Goal: Task Accomplishment & Management: Complete application form

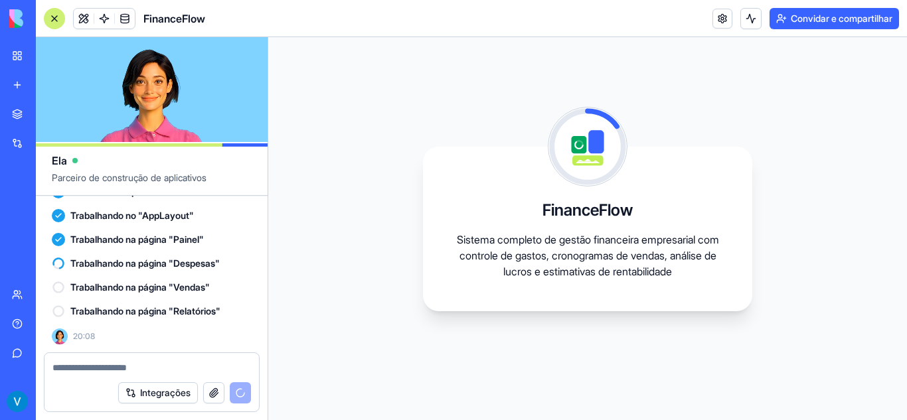
scroll to position [361, 0]
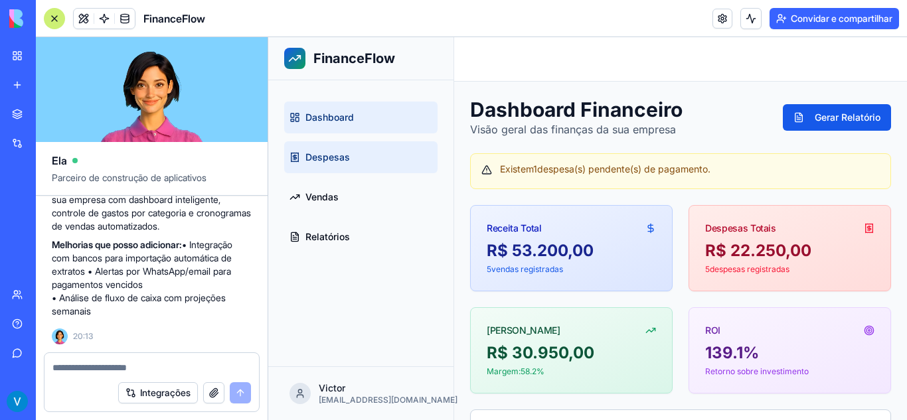
click at [344, 158] on span "Despesas" at bounding box center [327, 157] width 44 height 13
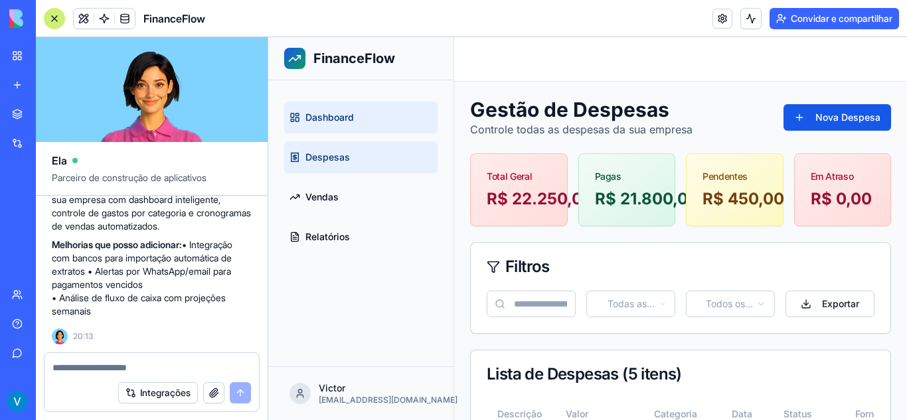
click at [393, 122] on link "Dashboard" at bounding box center [360, 118] width 153 height 32
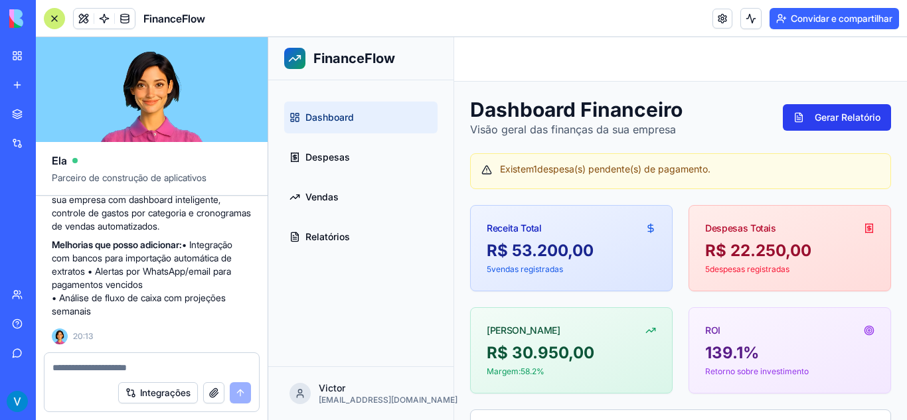
click at [804, 112] on button "Gerar Relatório" at bounding box center [837, 117] width 108 height 27
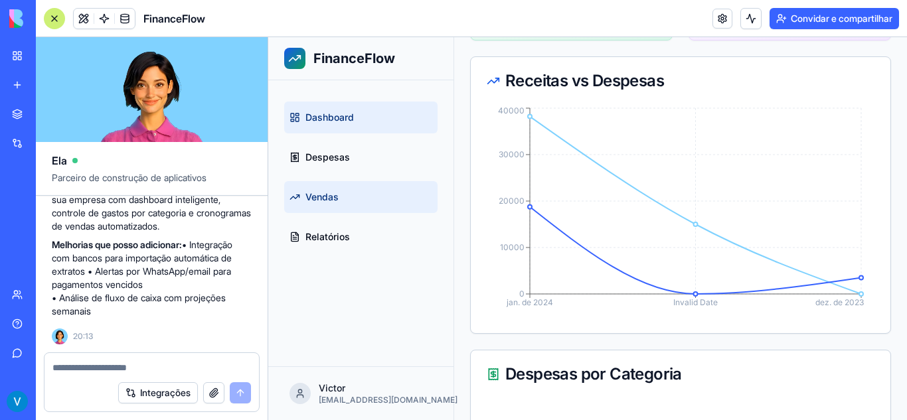
click at [360, 183] on link "Vendas" at bounding box center [360, 197] width 153 height 32
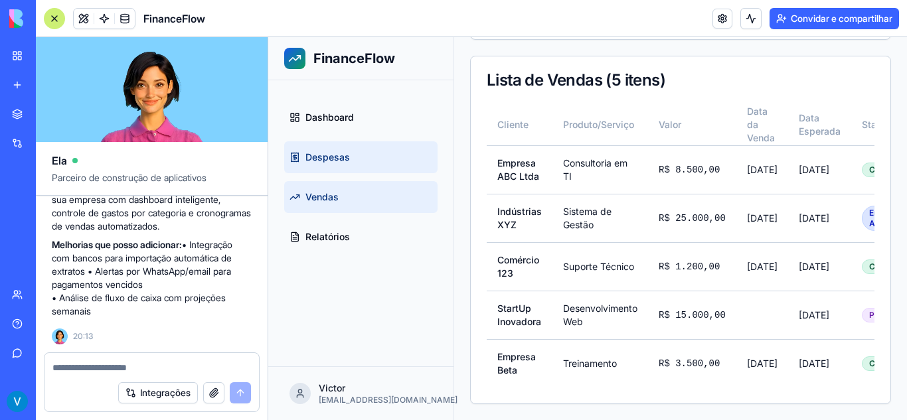
click at [378, 161] on link "Despesas" at bounding box center [360, 157] width 153 height 32
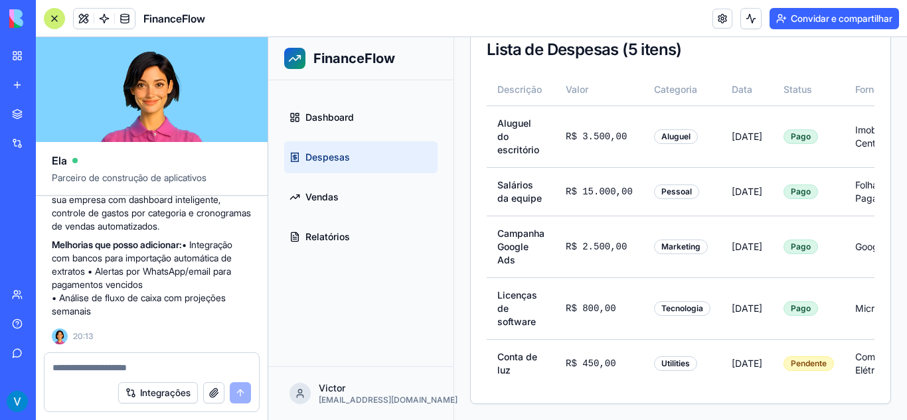
scroll to position [321, 0]
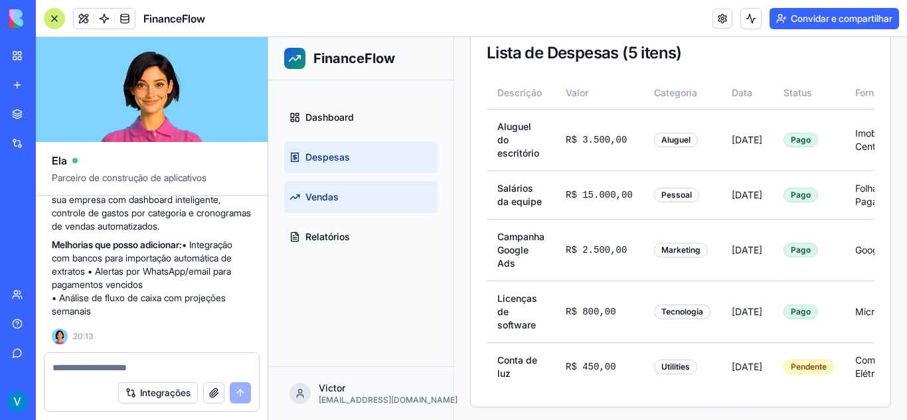
click at [382, 182] on link "Vendas" at bounding box center [360, 197] width 153 height 32
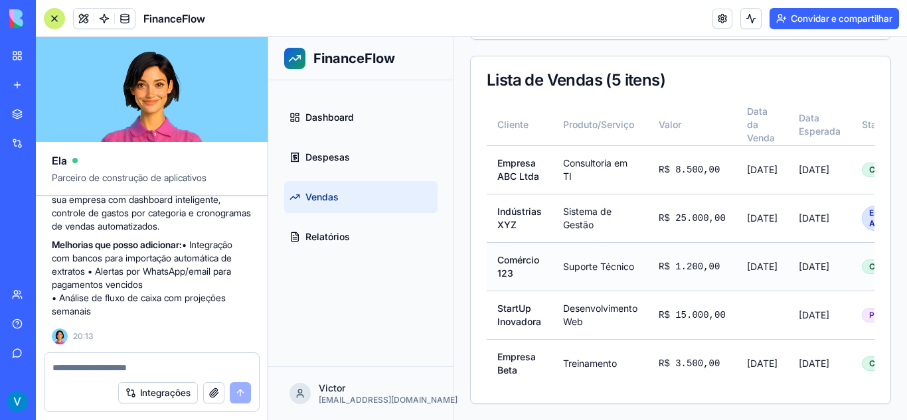
scroll to position [331, 0]
click at [367, 241] on link "Relatórios" at bounding box center [360, 237] width 153 height 32
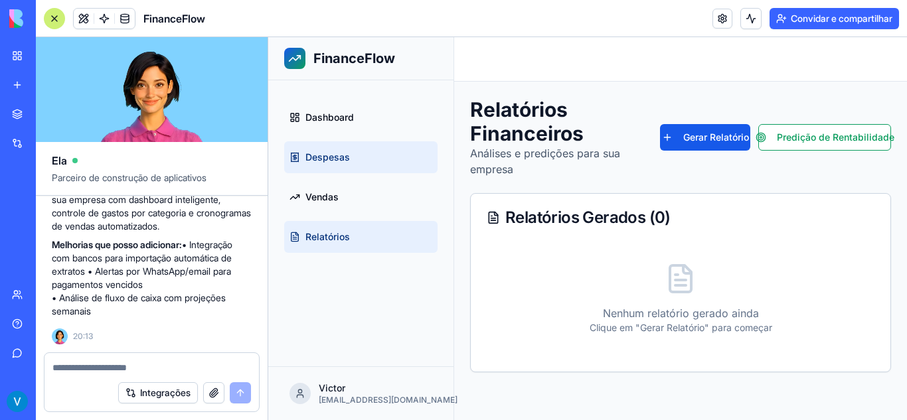
click at [363, 157] on link "Despesas" at bounding box center [360, 157] width 153 height 32
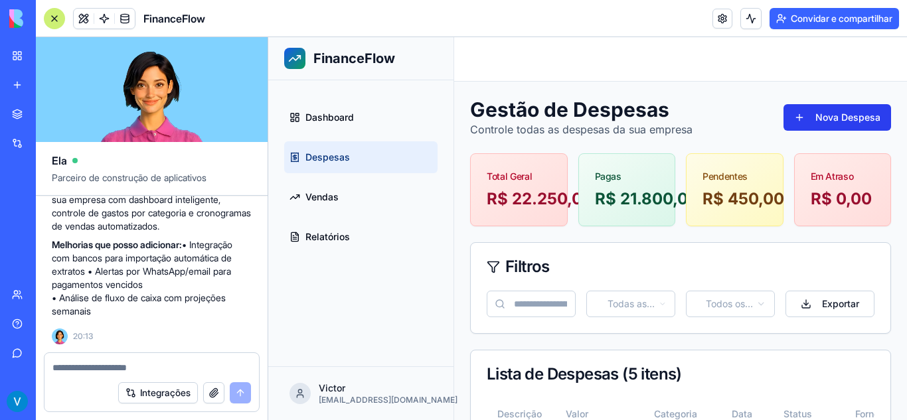
click at [815, 127] on button "Nova Despesa" at bounding box center [837, 117] width 108 height 27
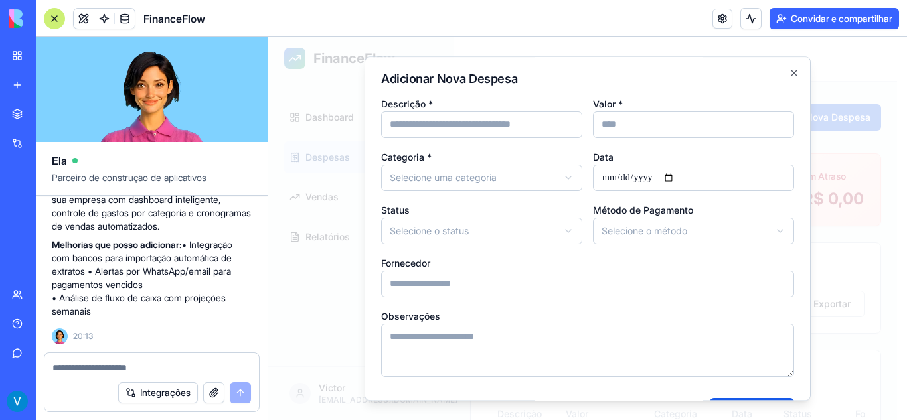
click at [482, 136] on input "Descrição *" at bounding box center [481, 125] width 201 height 27
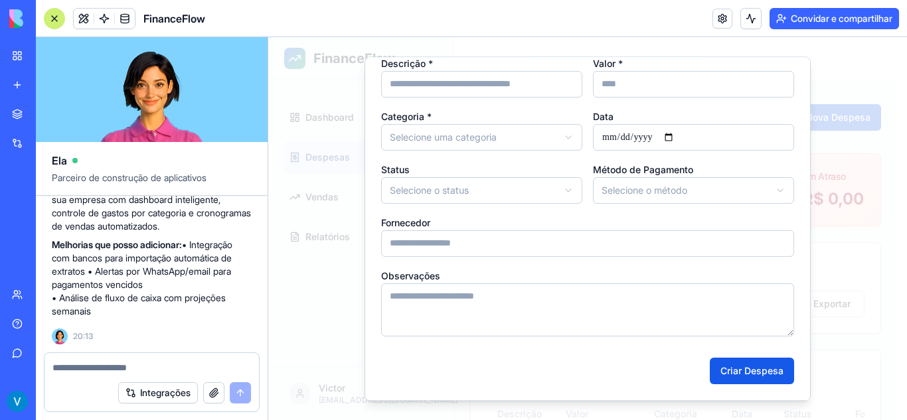
scroll to position [40, 0]
type input "*********"
click at [654, 91] on input "Valor *" at bounding box center [693, 85] width 201 height 27
type input "***"
click at [523, 133] on body "**********" at bounding box center [582, 391] width 629 height 708
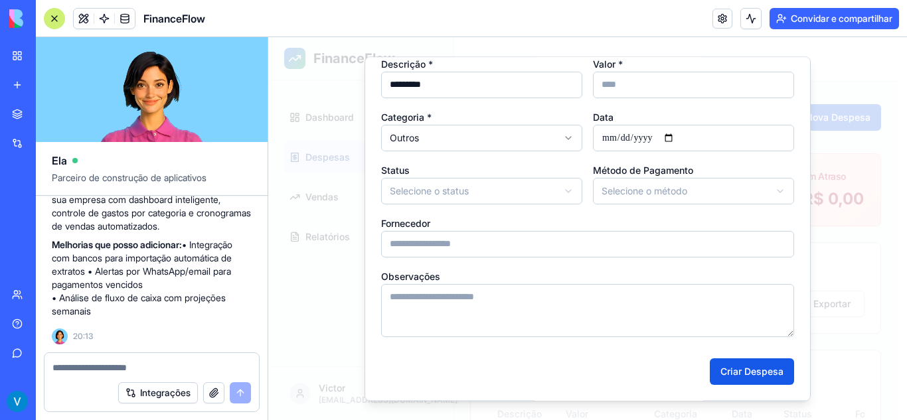
click at [627, 142] on input "Data" at bounding box center [693, 138] width 201 height 27
click at [599, 142] on input "Data" at bounding box center [693, 138] width 201 height 27
type input "**********"
click at [524, 197] on body "**********" at bounding box center [582, 391] width 629 height 708
click at [651, 194] on body "**********" at bounding box center [582, 391] width 629 height 708
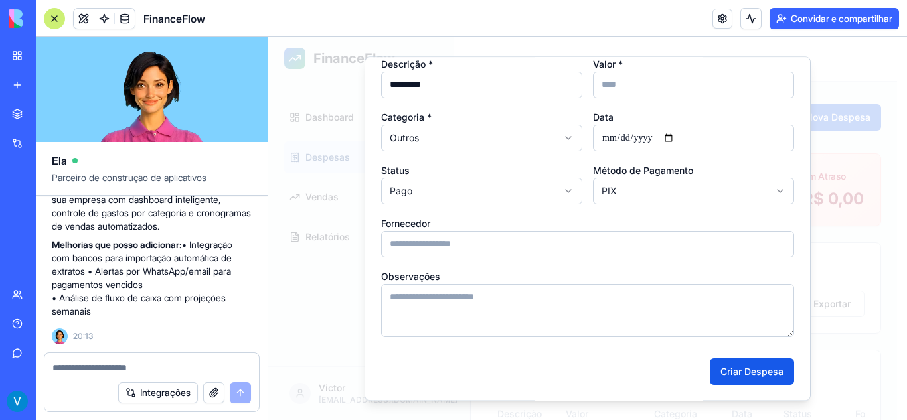
click at [570, 258] on div "**********" at bounding box center [587, 196] width 413 height 281
click at [540, 251] on input "Fornecedor" at bounding box center [587, 244] width 413 height 27
type input "**********"
click at [623, 301] on textarea "Observações" at bounding box center [587, 310] width 413 height 53
type textarea "*******"
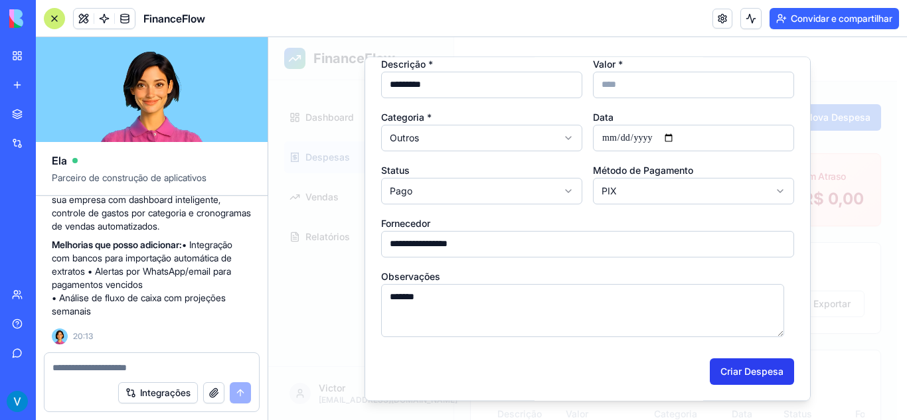
click at [732, 371] on button "Criar Despesa" at bounding box center [752, 371] width 84 height 27
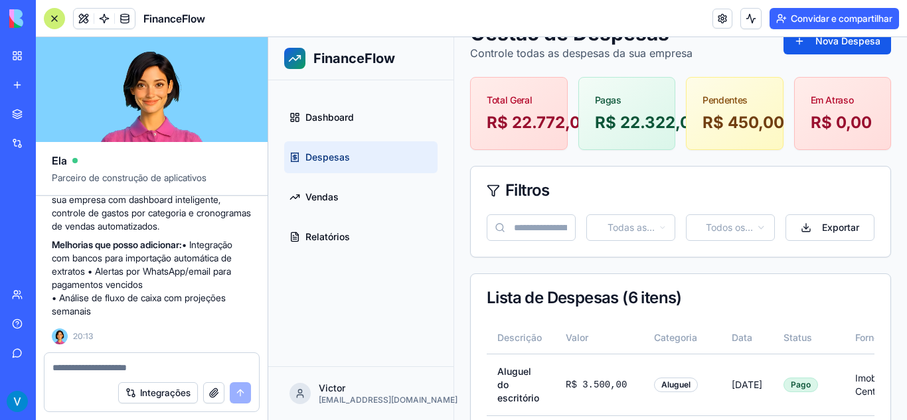
scroll to position [0, 0]
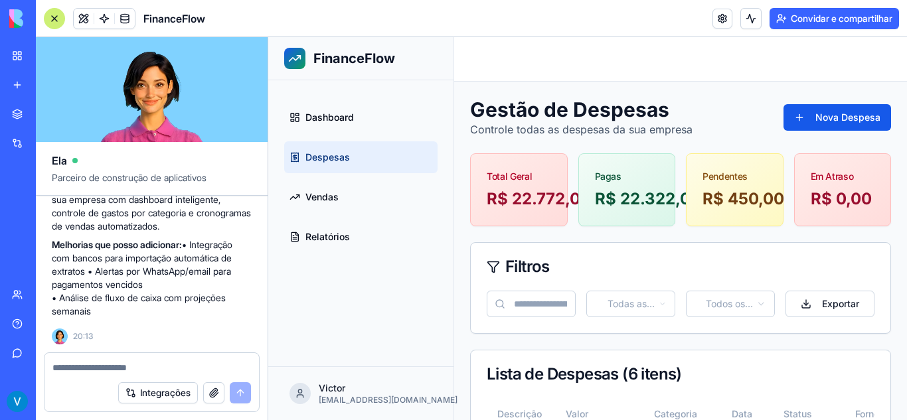
click at [523, 181] on div "Total Geral" at bounding box center [519, 176] width 64 height 13
click at [362, 123] on link "Dashboard" at bounding box center [360, 118] width 153 height 32
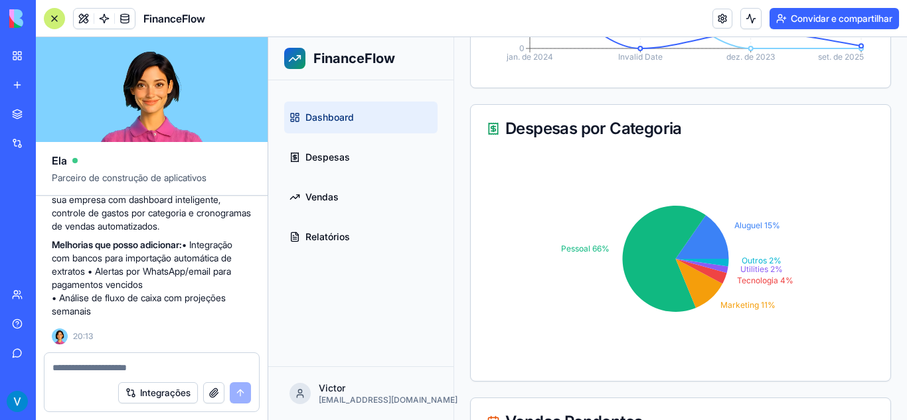
scroll to position [835, 0]
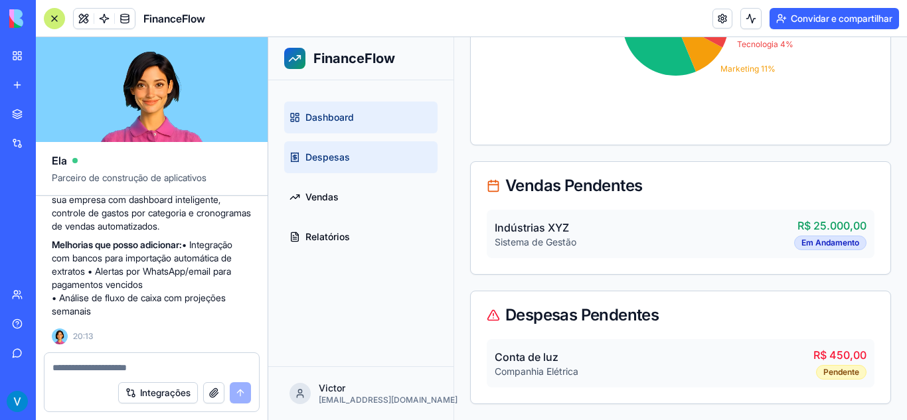
click at [384, 159] on link "Despesas" at bounding box center [360, 157] width 153 height 32
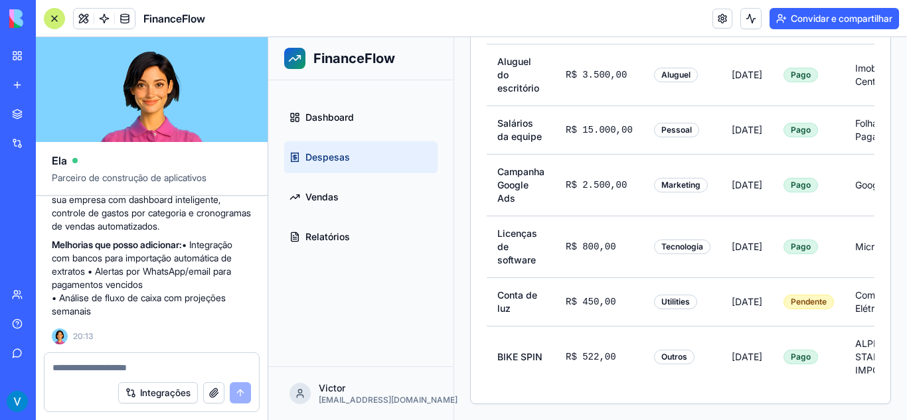
scroll to position [383, 0]
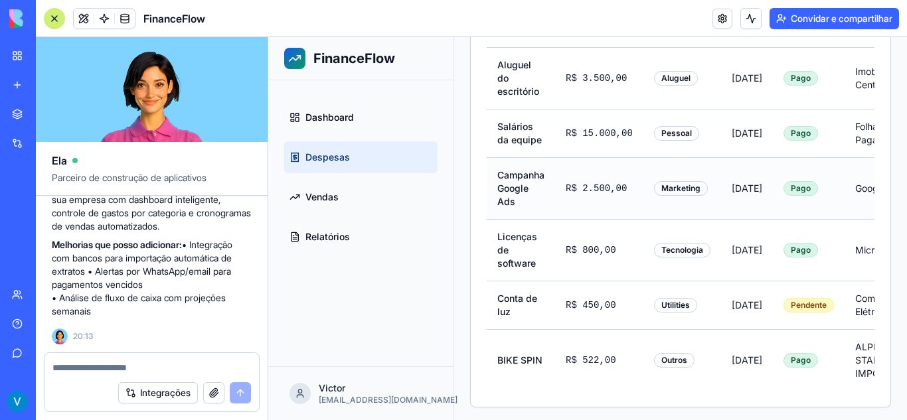
click at [664, 181] on div "Marketing" at bounding box center [681, 188] width 54 height 15
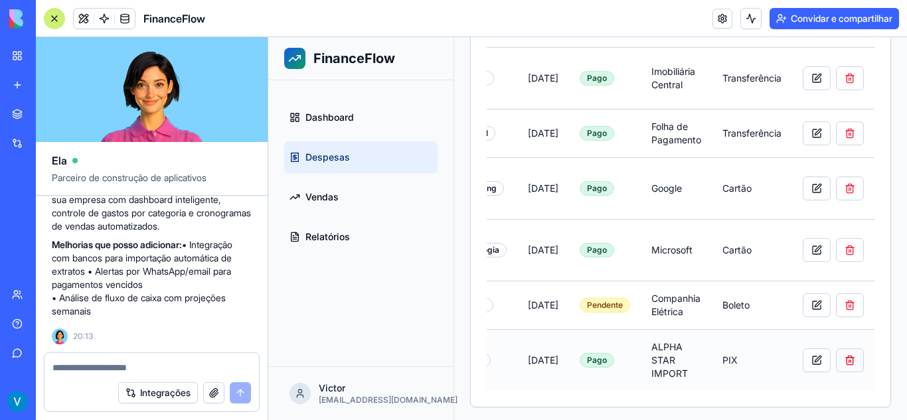
click at [837, 348] on button at bounding box center [850, 360] width 28 height 24
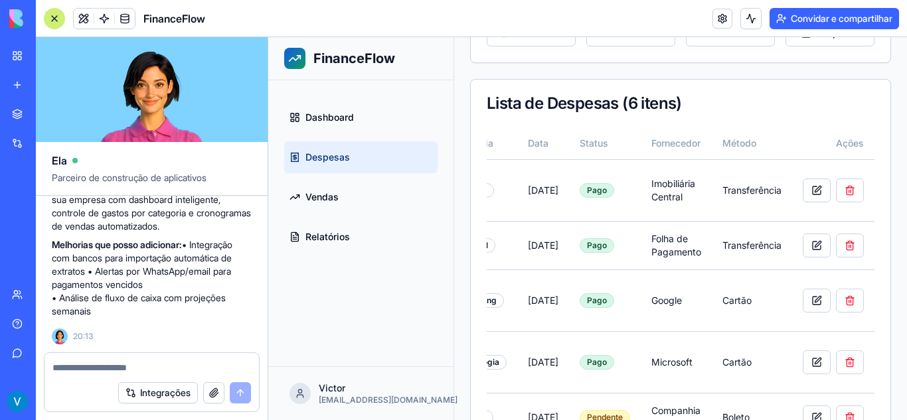
scroll to position [269, 0]
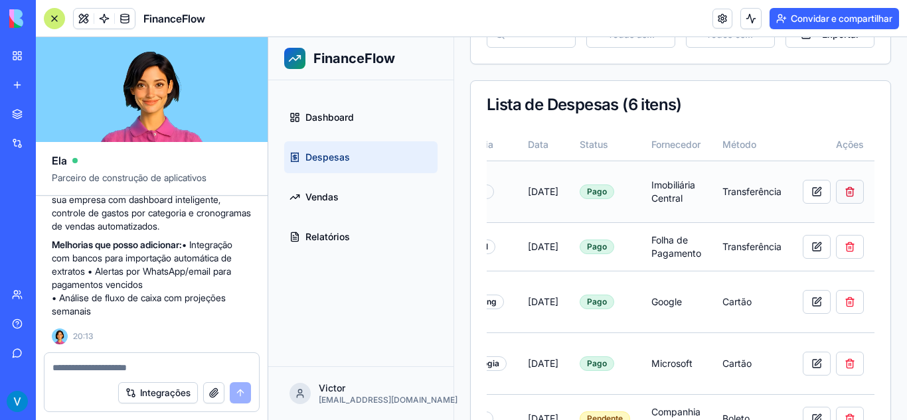
click at [842, 185] on button at bounding box center [850, 192] width 28 height 24
click at [859, 191] on td at bounding box center [833, 192] width 82 height 62
click at [846, 235] on button at bounding box center [850, 247] width 28 height 24
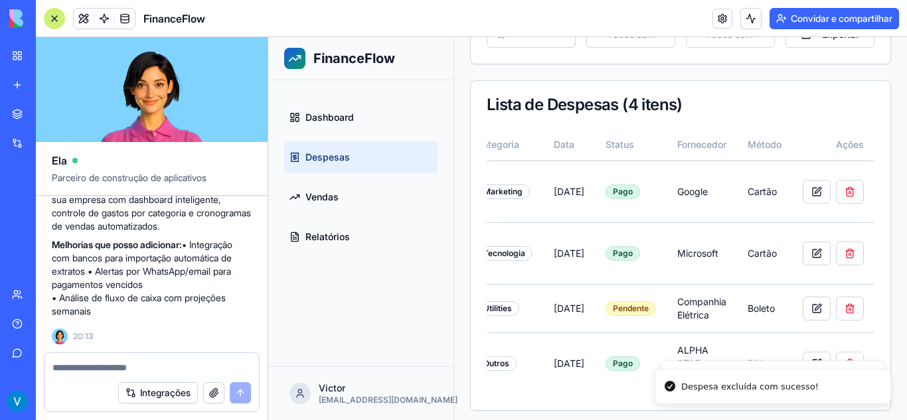
scroll to position [0, 202]
click at [839, 192] on button at bounding box center [850, 192] width 28 height 24
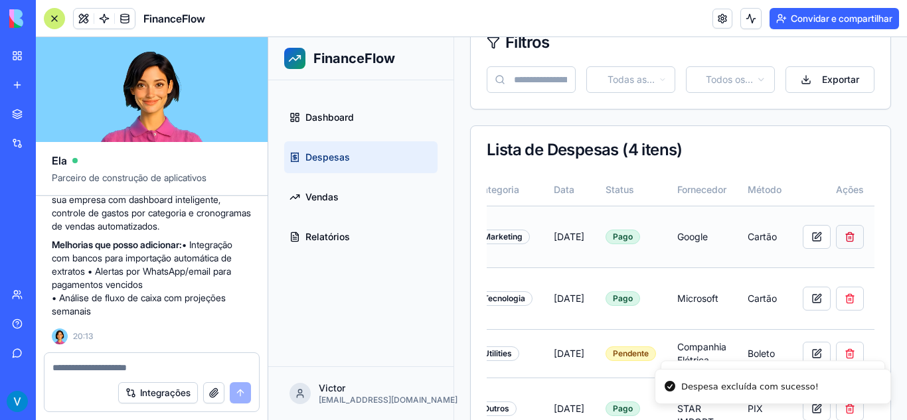
scroll to position [0, 188]
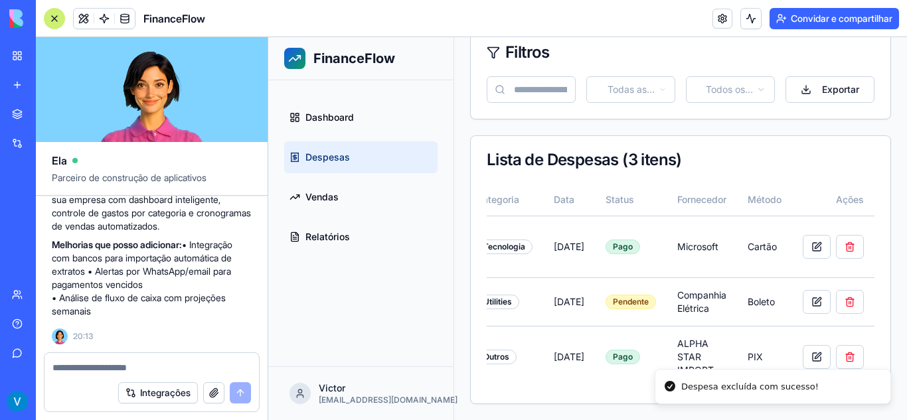
drag, startPoint x: 844, startPoint y: 240, endPoint x: 522, endPoint y: 141, distance: 336.6
click at [522, 152] on div "Lista de Despesas ( 3 itens )" at bounding box center [681, 160] width 388 height 16
click at [844, 235] on button at bounding box center [850, 247] width 28 height 24
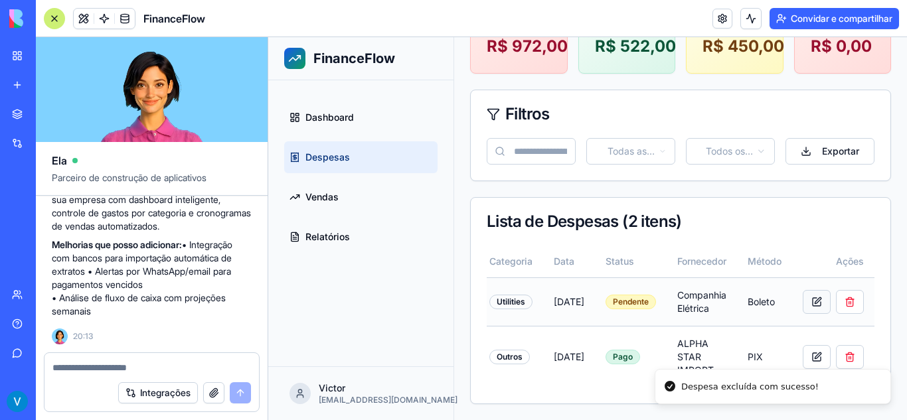
scroll to position [0, 175]
click at [837, 297] on button at bounding box center [850, 302] width 28 height 24
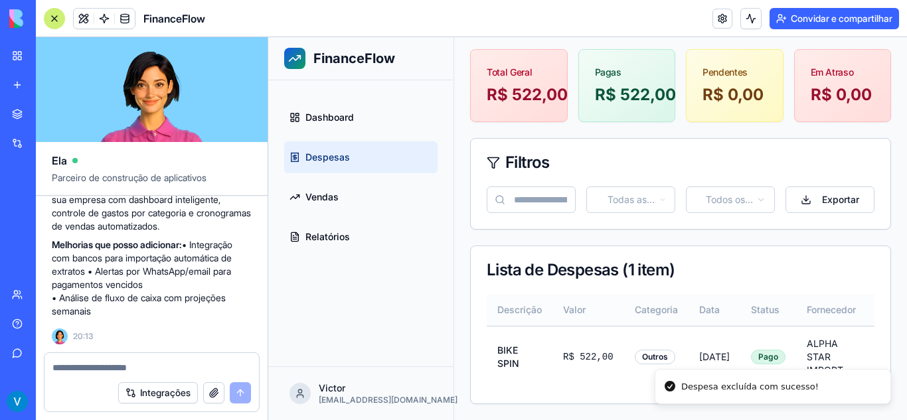
scroll to position [0, 157]
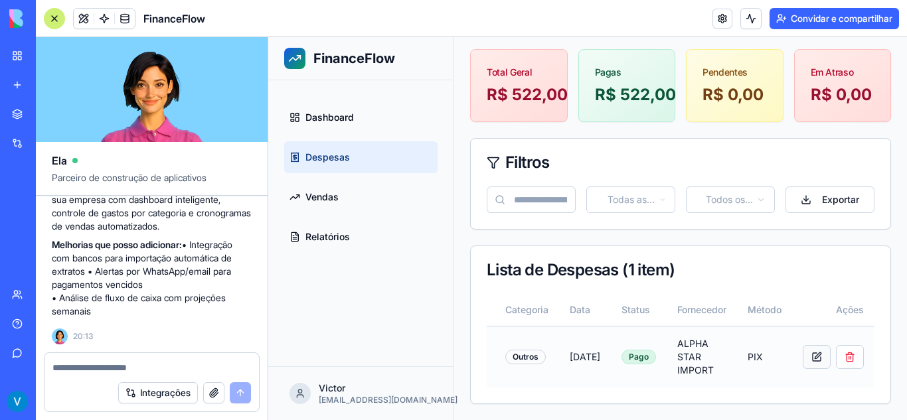
click at [807, 345] on button "button" at bounding box center [817, 357] width 28 height 24
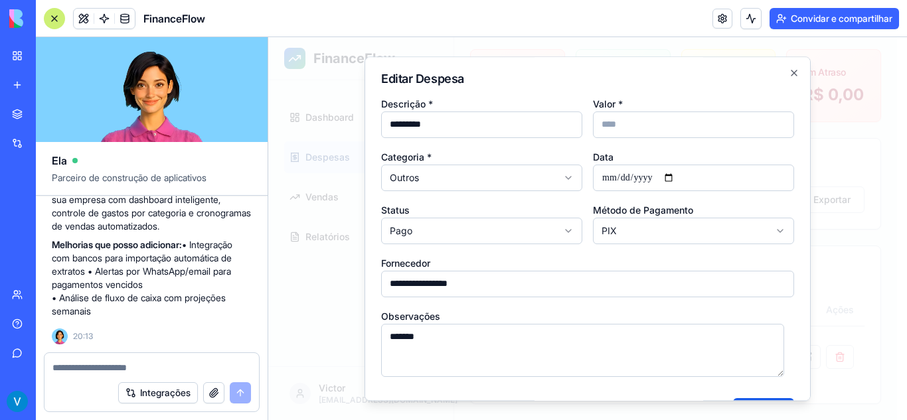
click at [390, 345] on textarea "*******" at bounding box center [582, 350] width 403 height 53
drag, startPoint x: 429, startPoint y: 345, endPoint x: 315, endPoint y: 332, distance: 114.9
click at [315, 332] on body "**********" at bounding box center [582, 176] width 629 height 487
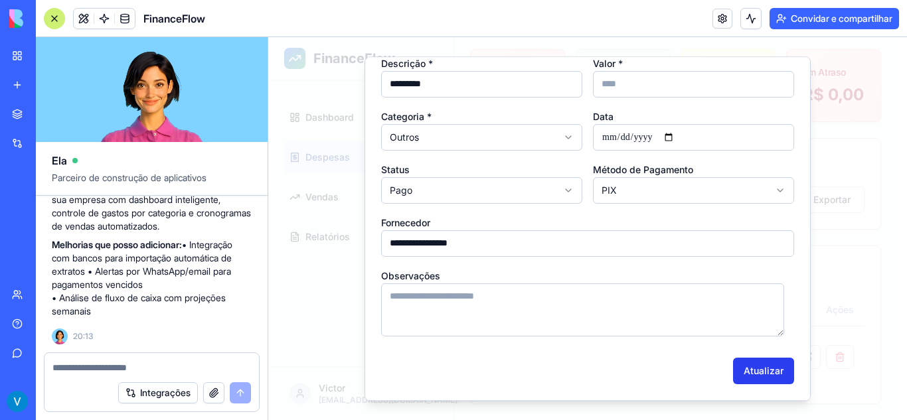
click at [776, 376] on button "Atualizar" at bounding box center [763, 371] width 61 height 27
click at [876, 325] on div at bounding box center [587, 228] width 639 height 383
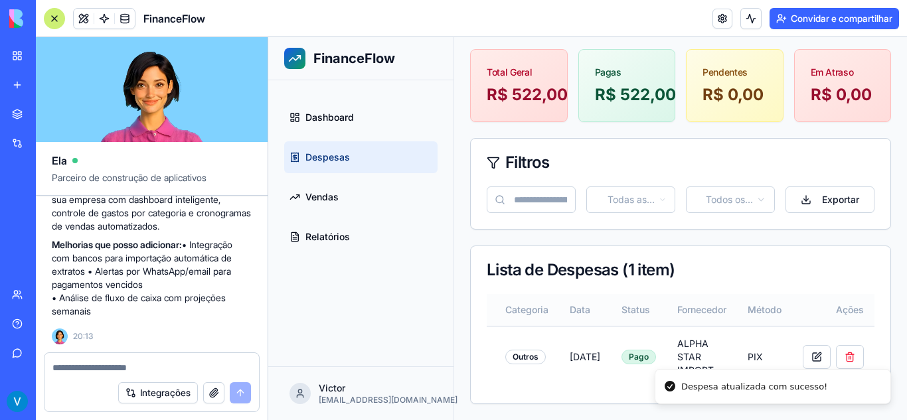
scroll to position [0, 0]
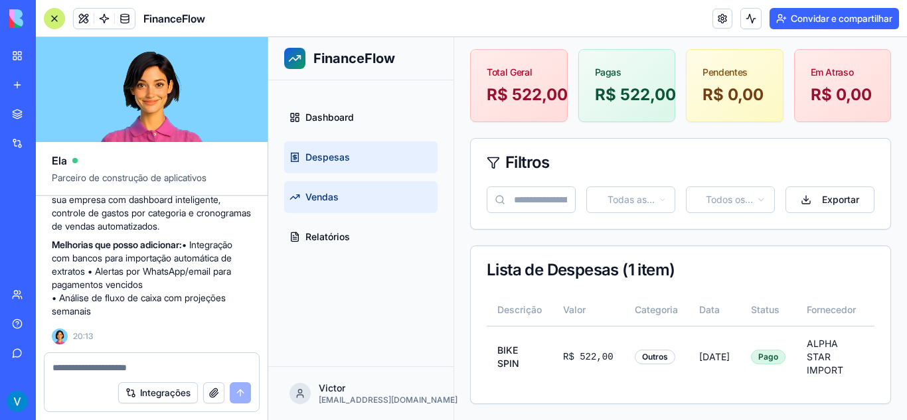
click at [335, 194] on span "Vendas" at bounding box center [321, 197] width 33 height 13
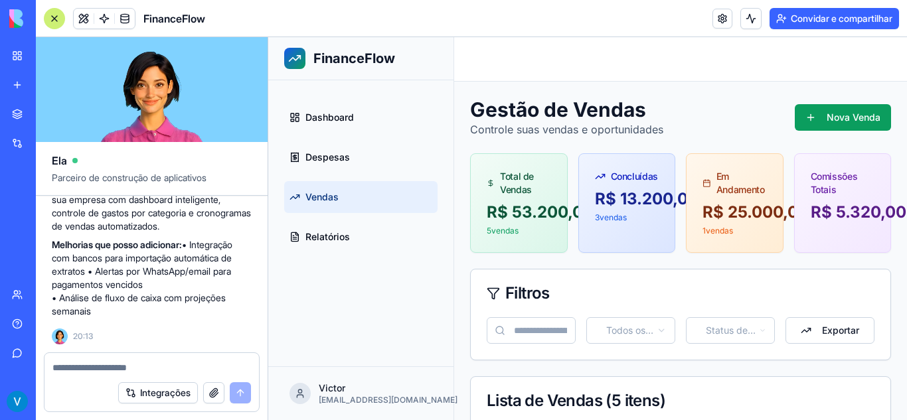
scroll to position [331, 0]
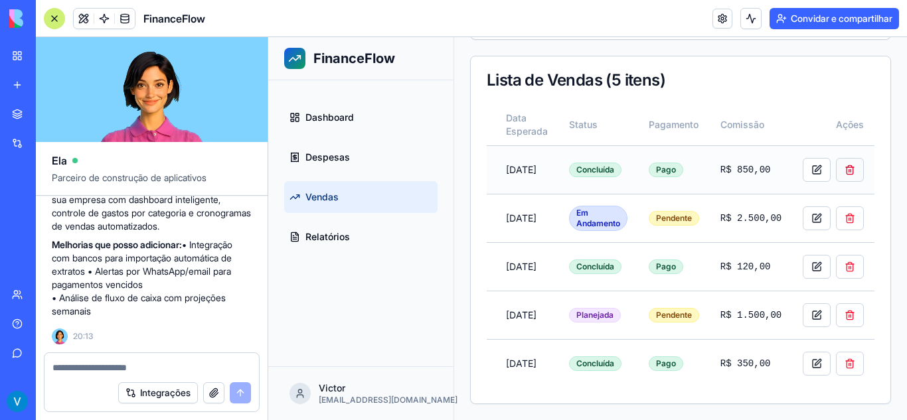
click at [844, 158] on button at bounding box center [850, 170] width 28 height 24
click at [840, 158] on button at bounding box center [850, 170] width 28 height 24
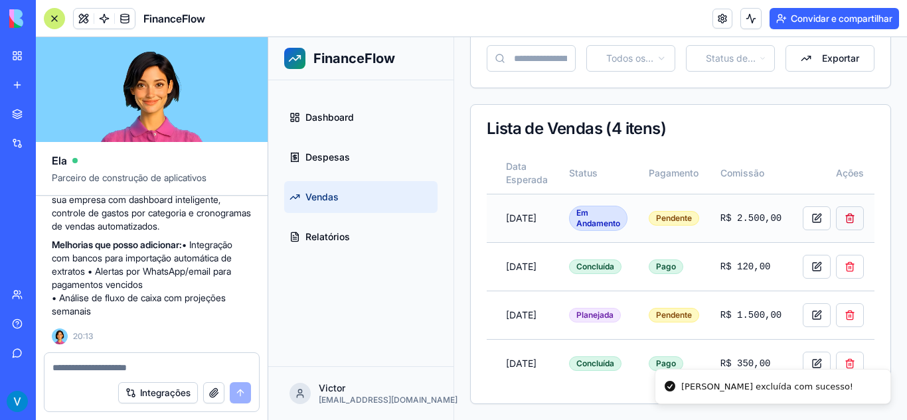
click at [844, 206] on button at bounding box center [850, 218] width 28 height 24
click at [844, 209] on button at bounding box center [850, 218] width 28 height 24
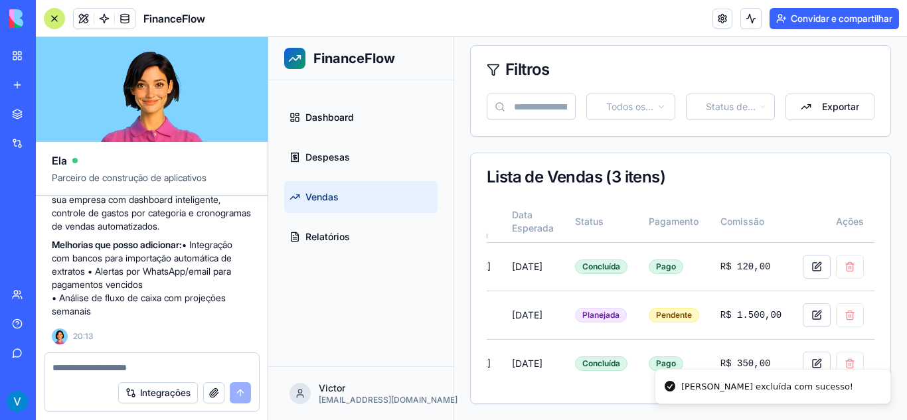
scroll to position [0, 321]
click at [846, 256] on button at bounding box center [850, 267] width 28 height 24
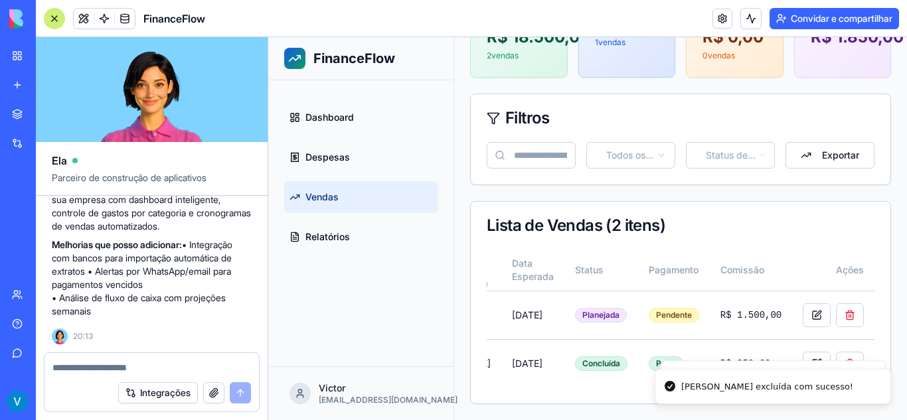
scroll to position [176, 0]
click at [836, 357] on div "Gestão de Vendas Controle suas vendas e oportunidades Nova Venda Total de Venda…" at bounding box center [680, 163] width 453 height 514
click at [848, 352] on button at bounding box center [850, 364] width 28 height 24
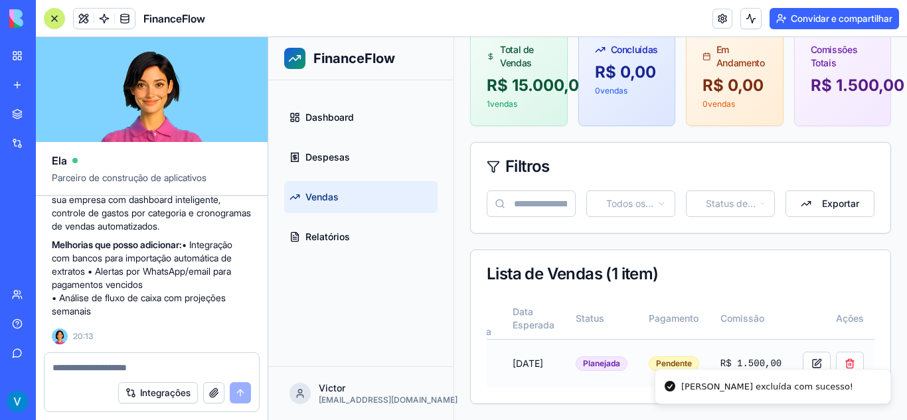
scroll to position [0, 297]
drag, startPoint x: 844, startPoint y: 292, endPoint x: 844, endPoint y: 346, distance: 53.8
click at [844, 352] on button at bounding box center [850, 364] width 28 height 24
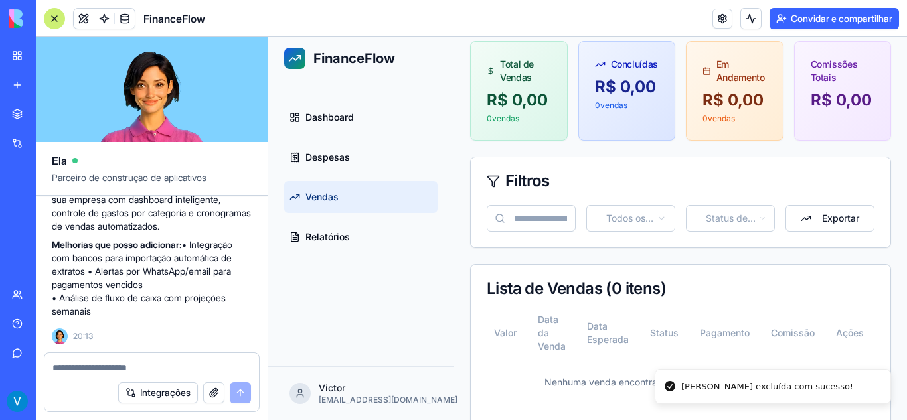
scroll to position [145, 0]
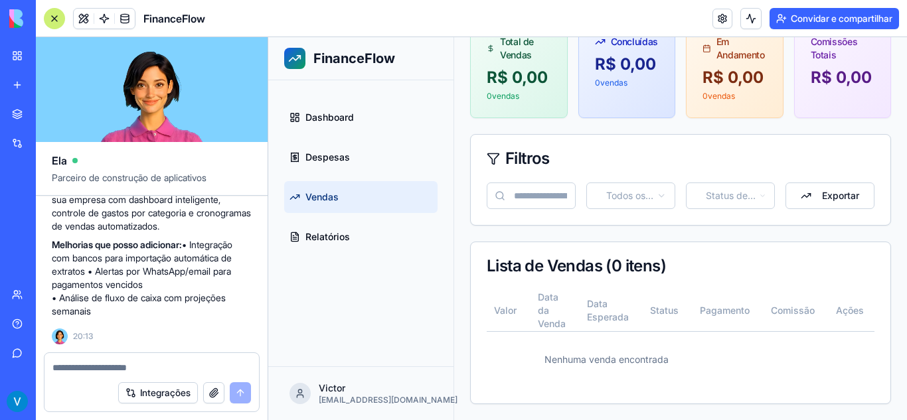
click at [741, 29] on header "FinanceFlow Convidar e compartilhar" at bounding box center [471, 18] width 871 height 37
click at [753, 22] on button at bounding box center [750, 18] width 21 height 21
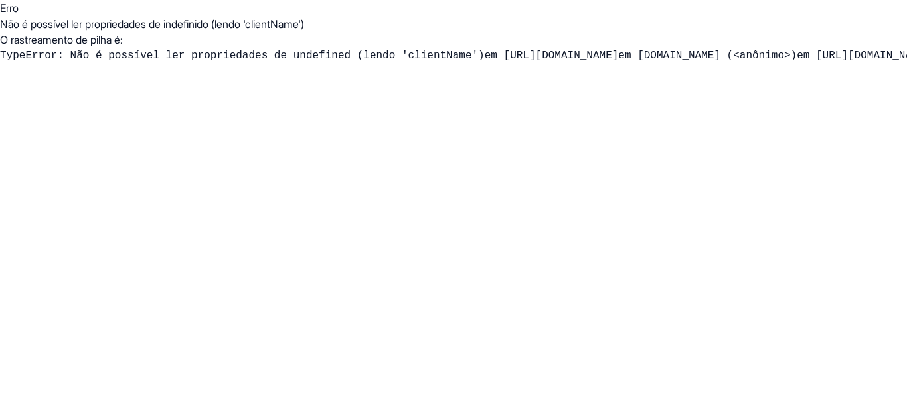
scroll to position [0, 0]
